Goal: Task Accomplishment & Management: Manage account settings

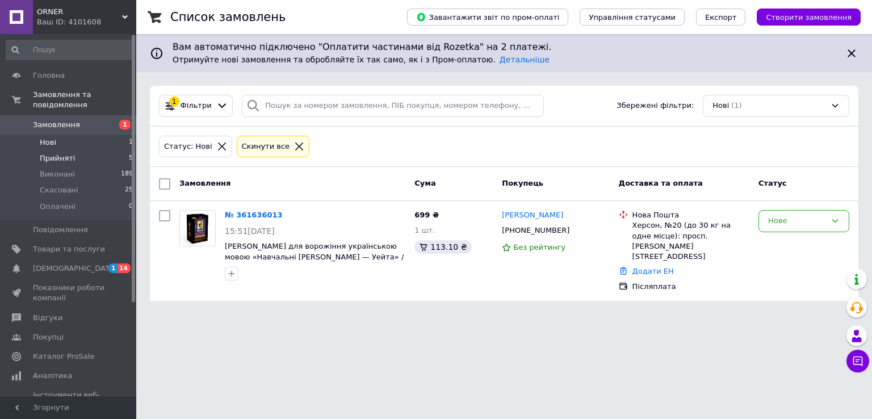
click at [102, 151] on li "Прийняті 5" at bounding box center [70, 159] width 140 height 16
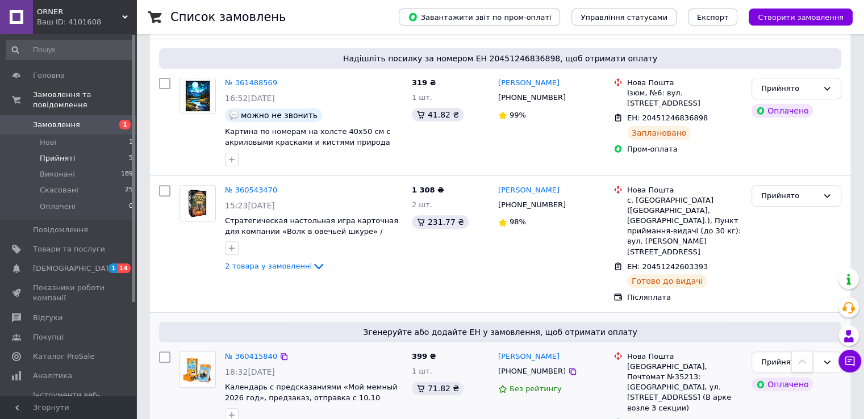
scroll to position [79, 0]
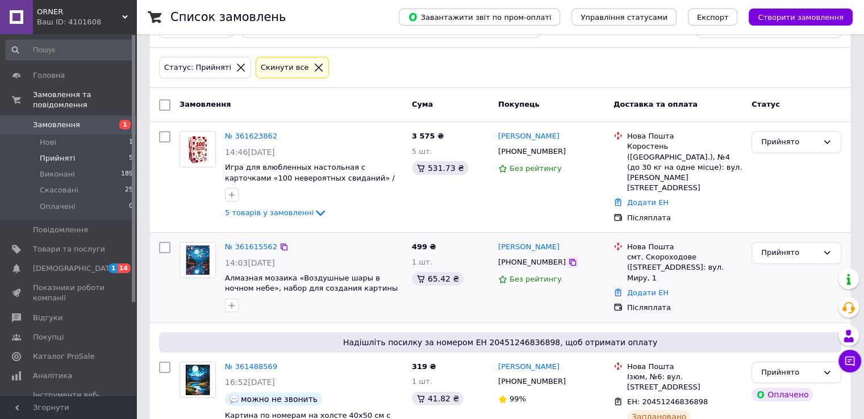
click at [568, 258] on icon at bounding box center [572, 262] width 9 height 9
click at [640, 286] on div "Додати ЕН" at bounding box center [685, 293] width 120 height 15
click at [636, 289] on link "Додати ЕН" at bounding box center [647, 293] width 41 height 9
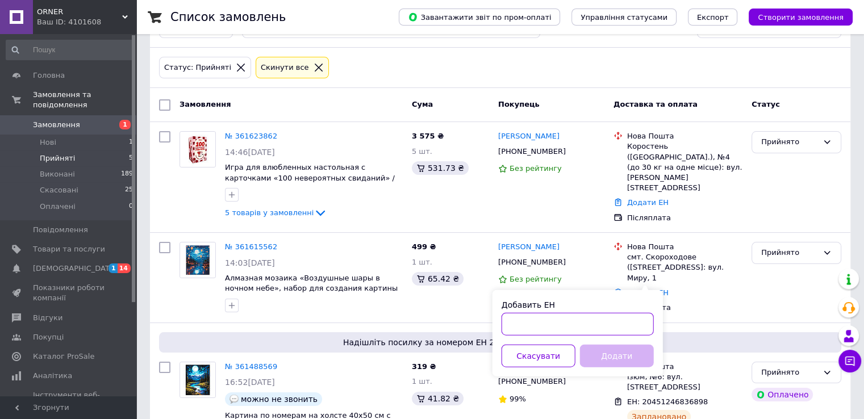
click at [536, 331] on input "Добавить ЕН" at bounding box center [578, 324] width 152 height 23
paste input "20451247295921"
type input "20451247295921"
click at [603, 353] on button "Додати" at bounding box center [617, 356] width 74 height 23
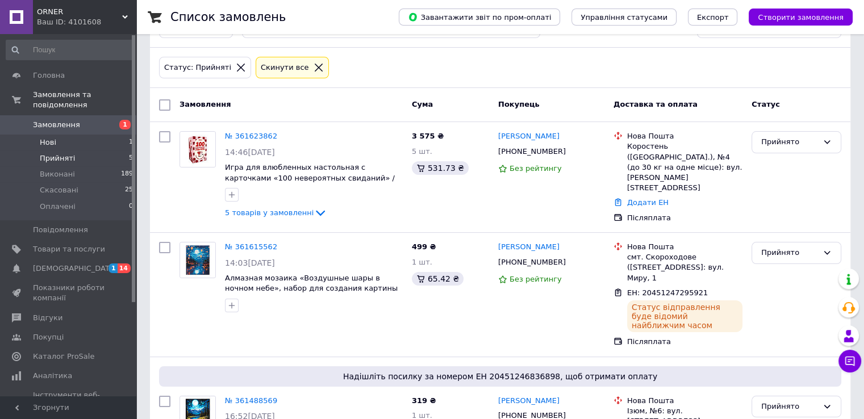
click at [80, 135] on li "Нові 1" at bounding box center [70, 143] width 140 height 16
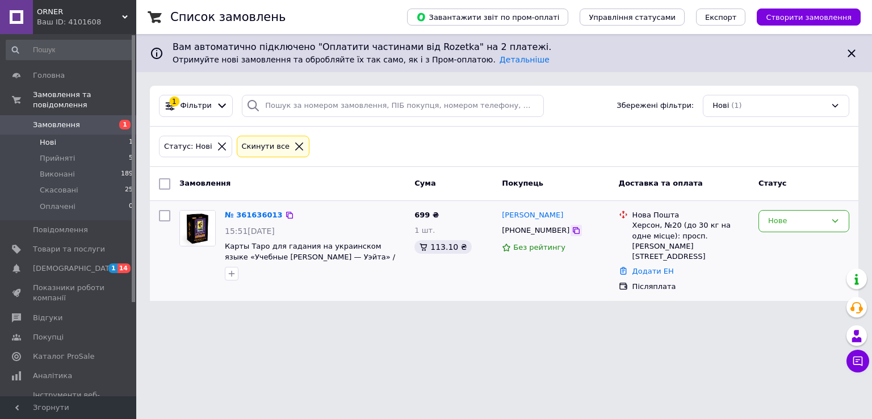
click at [572, 228] on icon at bounding box center [576, 230] width 9 height 9
